Goal: Find specific page/section

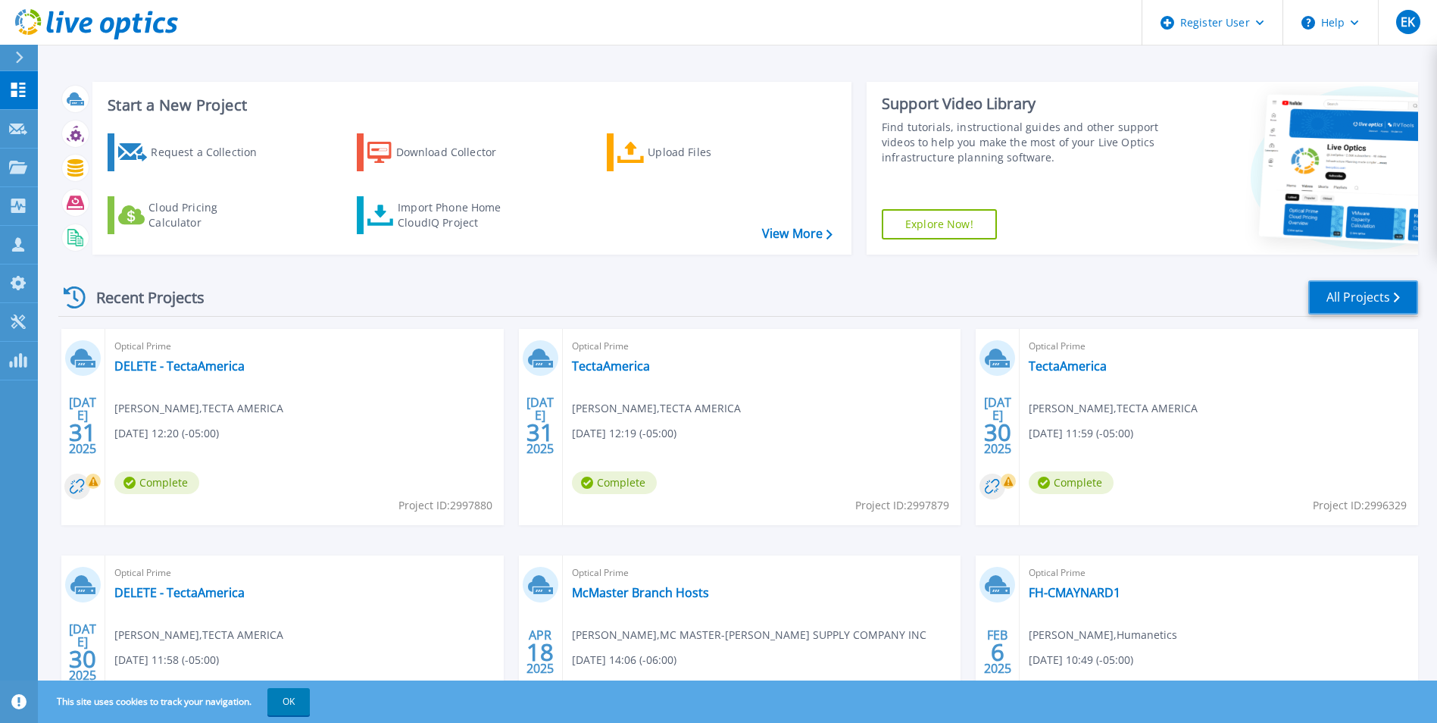
click at [1362, 283] on link "All Projects" at bounding box center [1363, 297] width 110 height 34
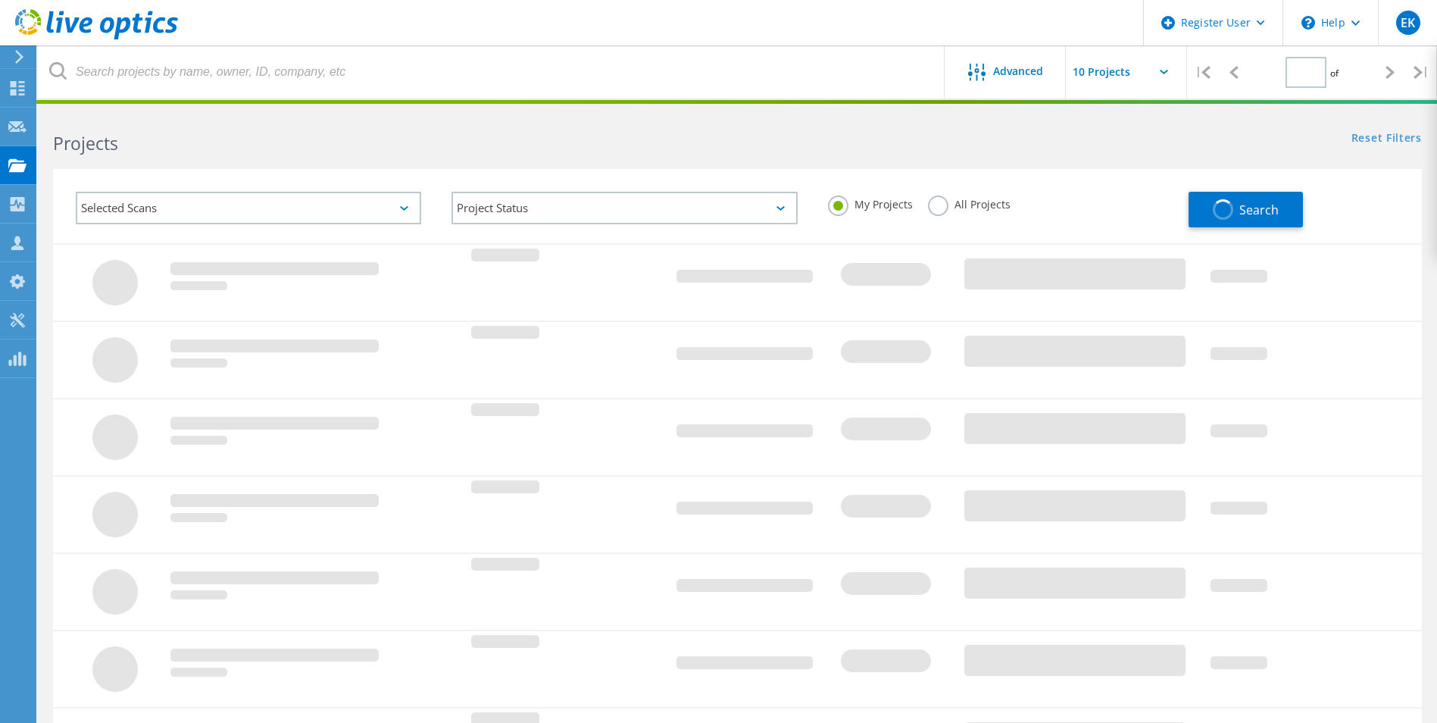
type input "1"
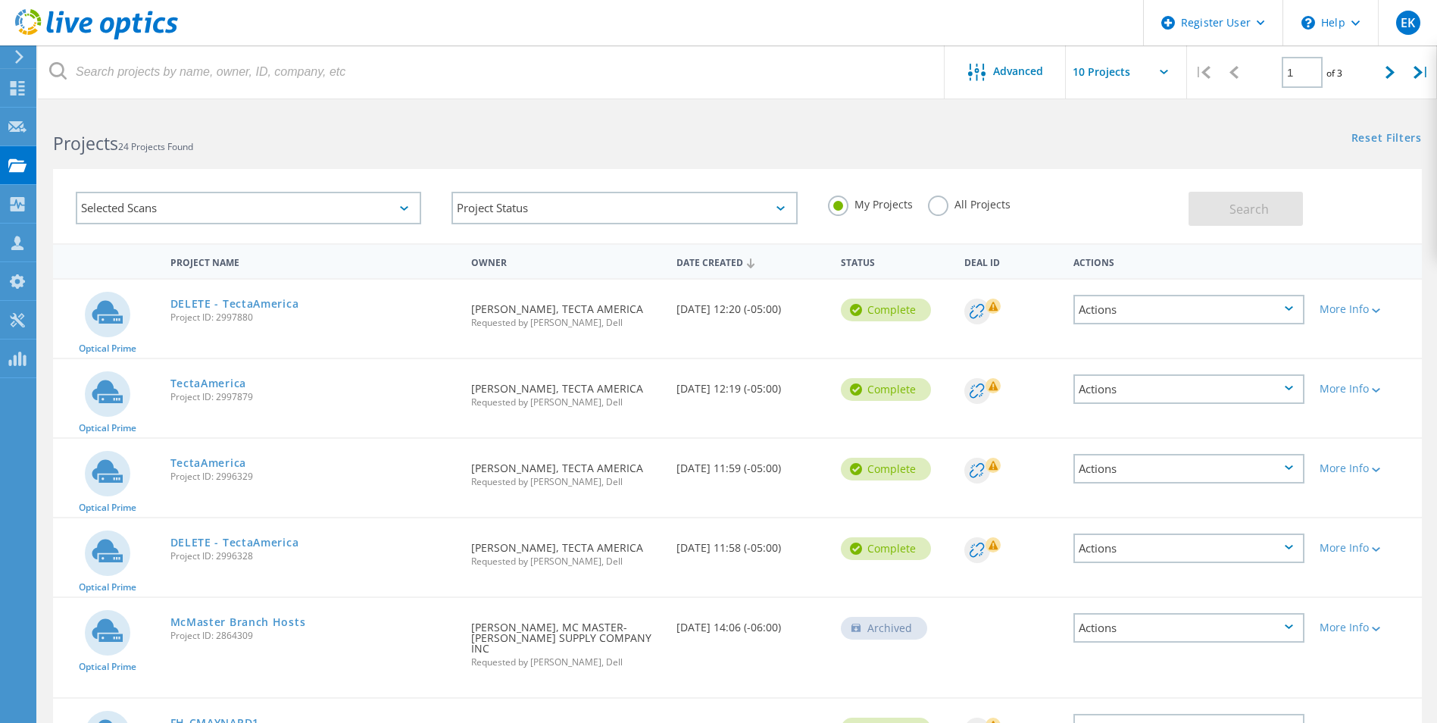
click at [1164, 70] on icon at bounding box center [1164, 72] width 8 height 5
click at [1166, 73] on icon at bounding box center [1164, 72] width 8 height 5
click at [1161, 76] on input "text" at bounding box center [1142, 71] width 152 height 53
